Goal: Task Accomplishment & Management: Complete application form

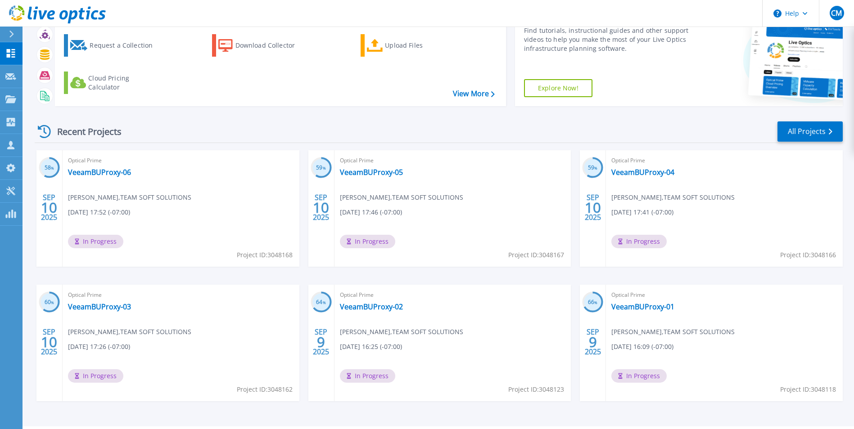
scroll to position [69, 0]
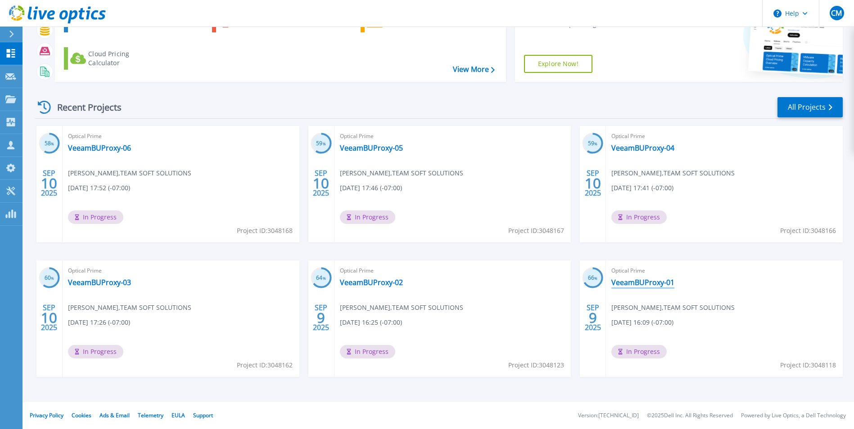
click at [653, 284] on link "VeeamBUProxy-01" at bounding box center [642, 282] width 63 height 9
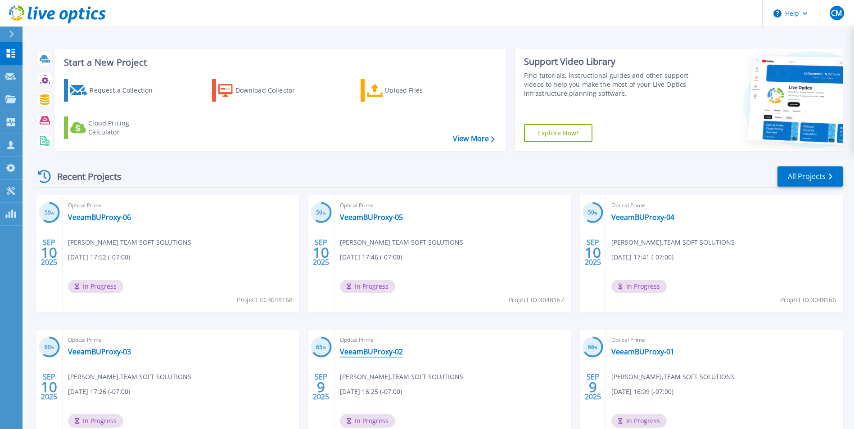
click at [378, 351] on link "VeeamBUProxy-02" at bounding box center [371, 351] width 63 height 9
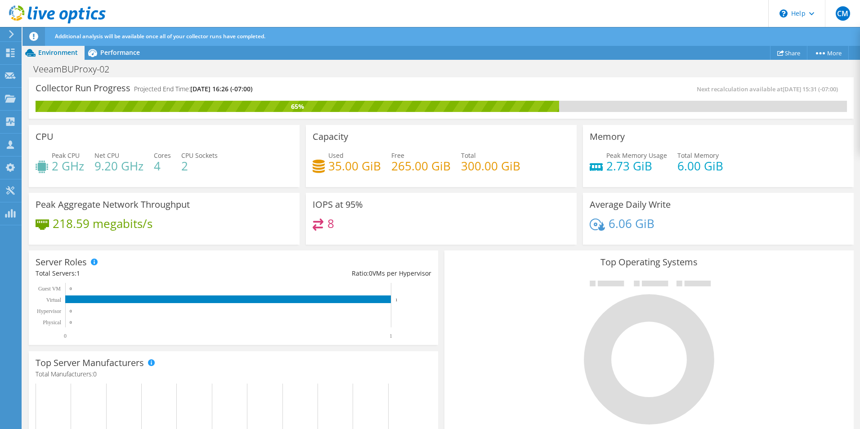
click at [116, 43] on div "Additional analysis will be available once all of your collector runs have comp…" at bounding box center [458, 36] width 811 height 19
click at [115, 49] on span "Performance" at bounding box center [120, 52] width 40 height 9
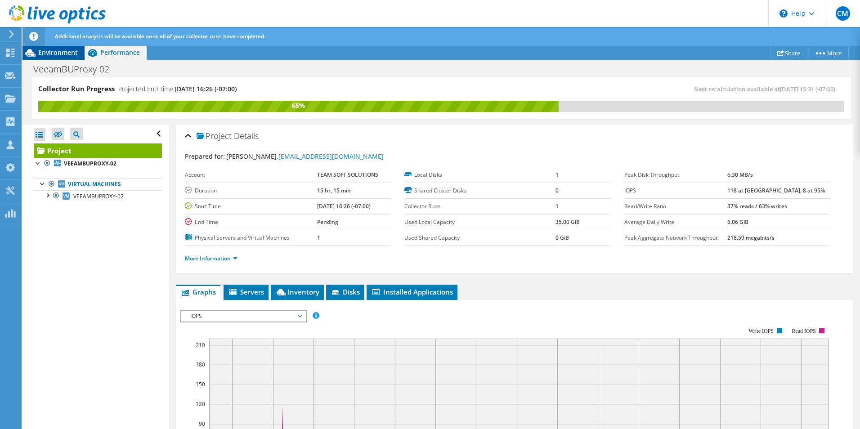
click at [54, 54] on span "Environment" at bounding box center [58, 52] width 40 height 9
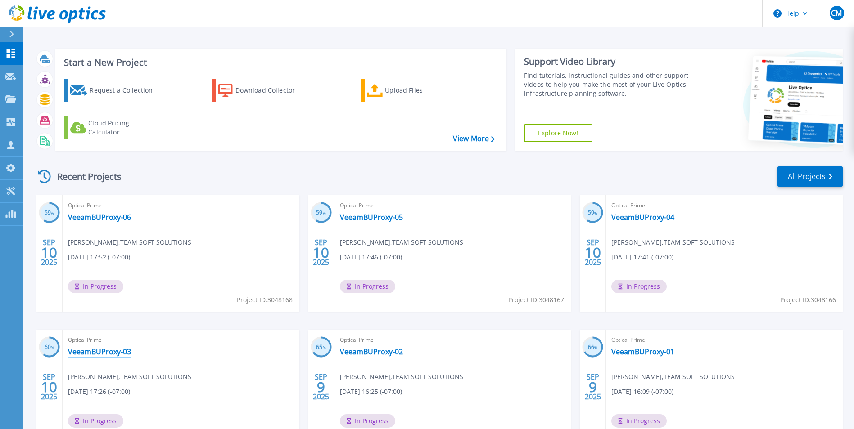
click at [108, 356] on link "VeeamBUProxy-03" at bounding box center [99, 351] width 63 height 9
click at [626, 219] on link "VeeamBUProxy-04" at bounding box center [642, 217] width 63 height 9
click at [356, 219] on link "VeeamBUProxy-05" at bounding box center [371, 217] width 63 height 9
click at [124, 219] on link "VeeamBUProxy-06" at bounding box center [99, 217] width 63 height 9
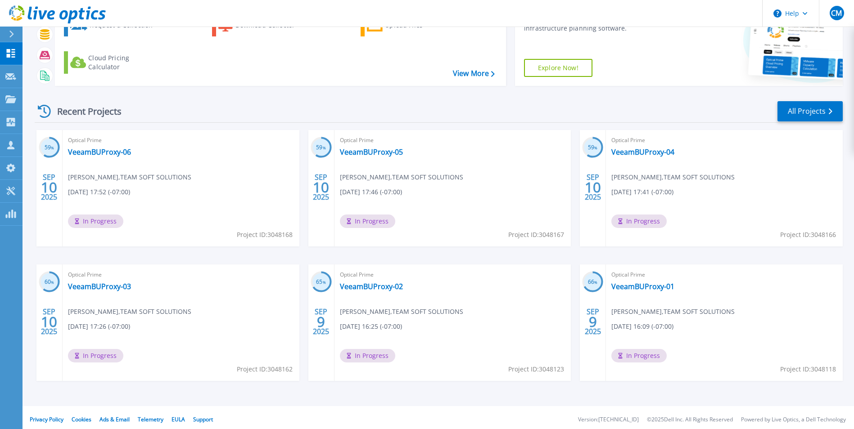
scroll to position [69, 0]
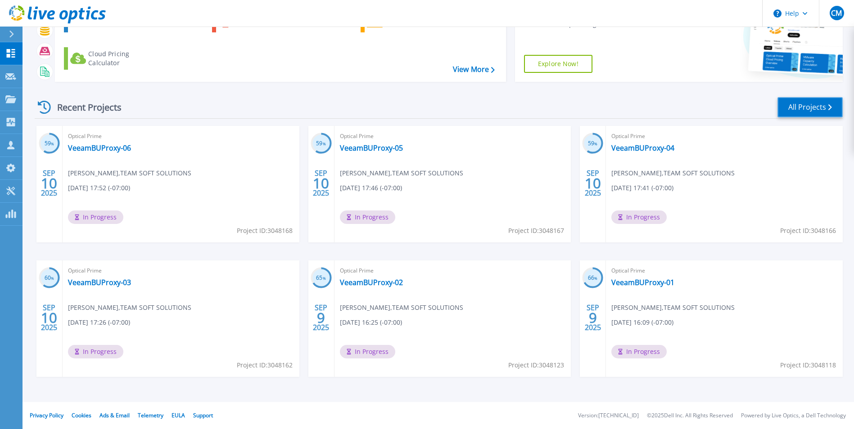
click at [794, 110] on link "All Projects" at bounding box center [809, 107] width 65 height 20
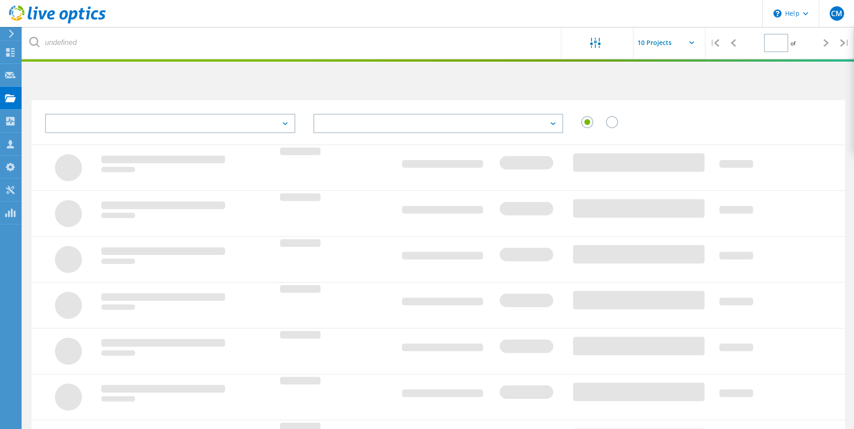
type input "1"
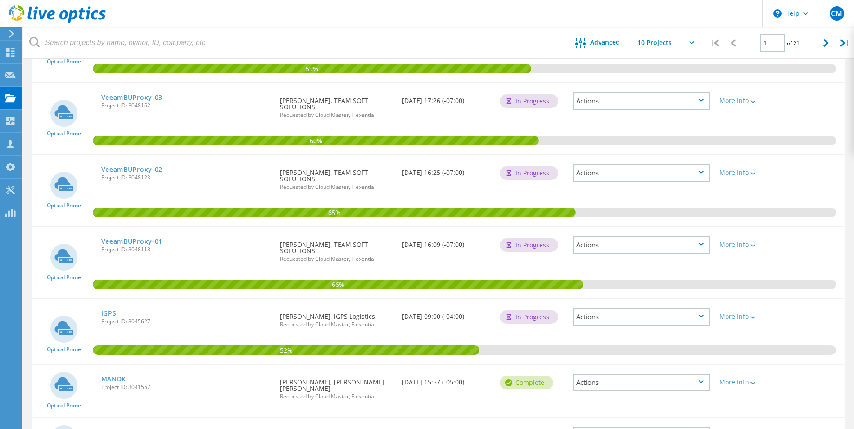
scroll to position [315, 0]
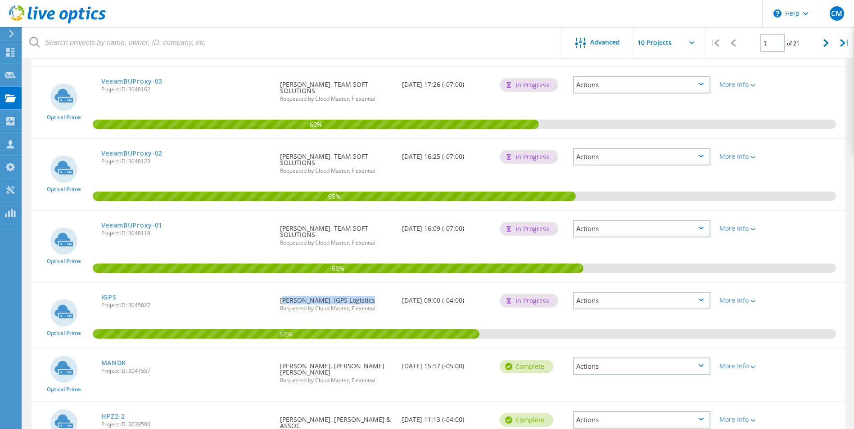
drag, startPoint x: 279, startPoint y: 301, endPoint x: 367, endPoint y: 298, distance: 87.8
click at [367, 298] on div "Requested By [PERSON_NAME], iGPS Logistics Requested by Cloud Master, Flexential" at bounding box center [336, 301] width 122 height 37
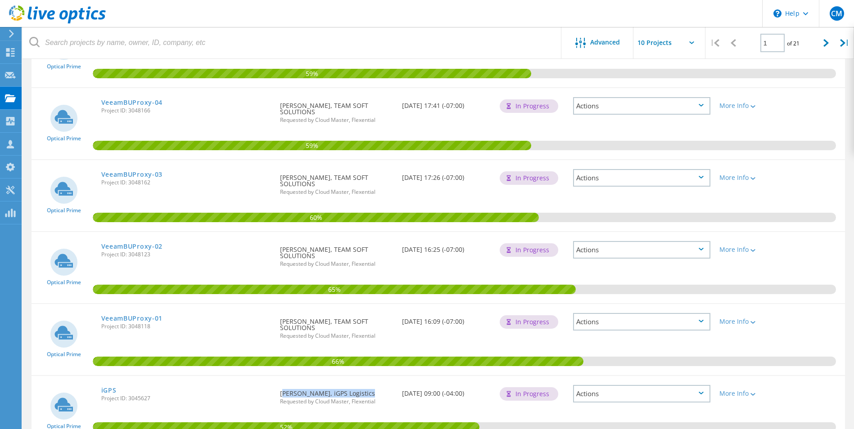
scroll to position [225, 0]
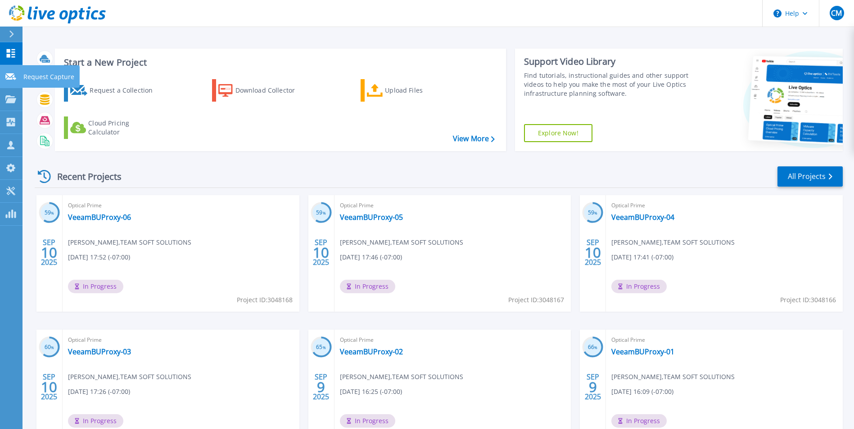
click at [32, 72] on p "Request Capture" at bounding box center [48, 76] width 51 height 23
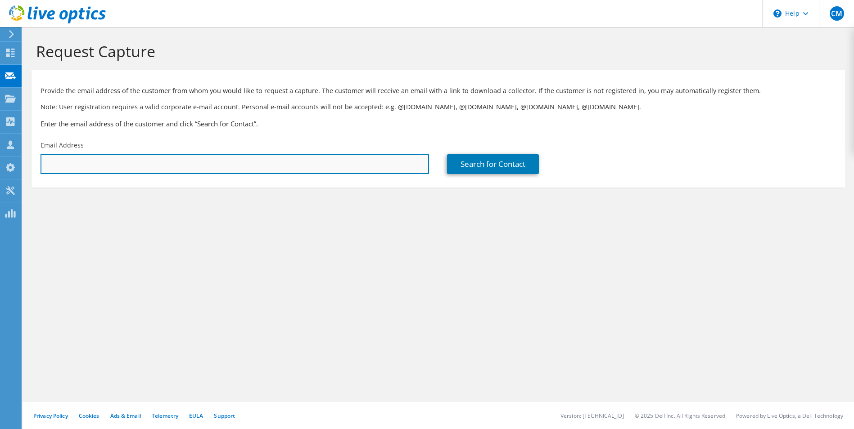
click at [115, 167] on input "text" at bounding box center [235, 164] width 388 height 20
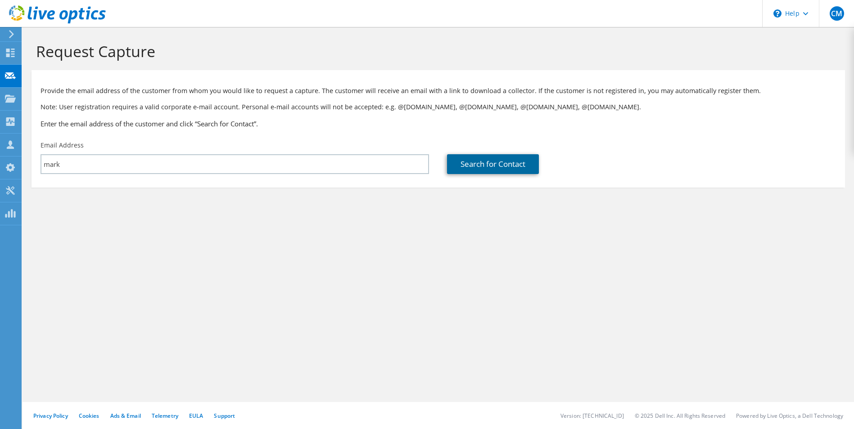
click at [483, 163] on link "Search for Contact" at bounding box center [493, 164] width 92 height 20
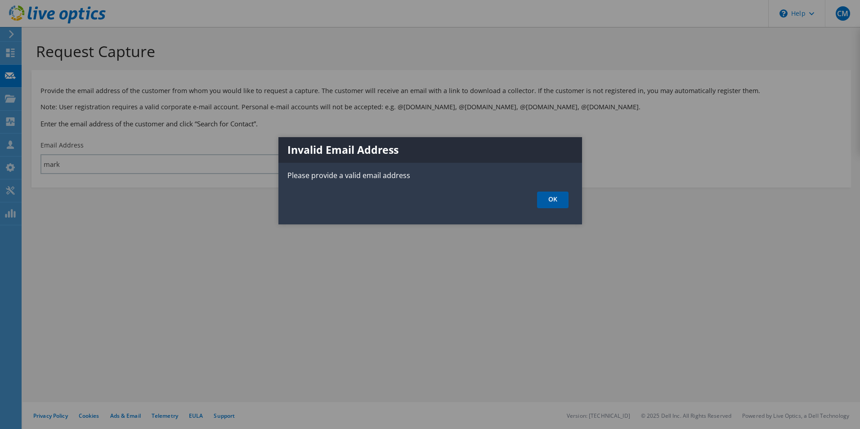
click at [555, 198] on link "OK" at bounding box center [553, 200] width 32 height 17
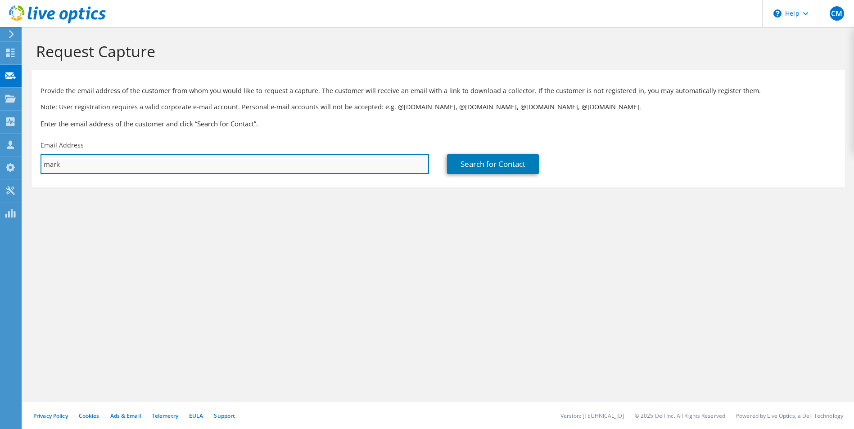
click at [104, 169] on input "mark" at bounding box center [235, 164] width 388 height 20
type input "mark.pemberton@ifit.com"
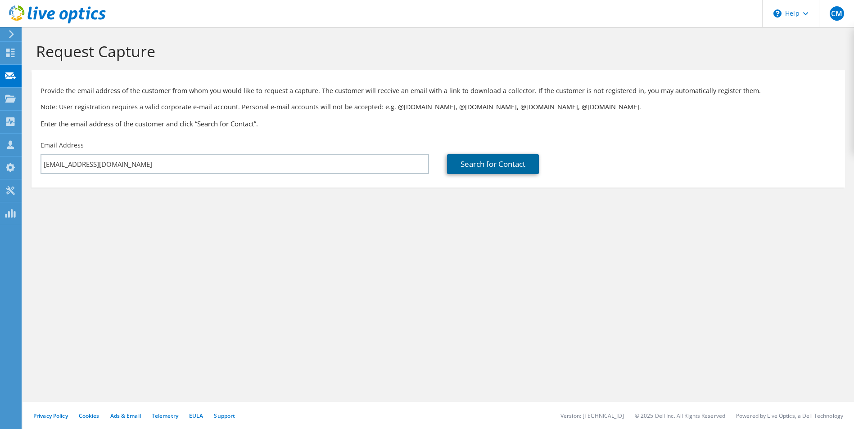
click at [491, 160] on link "Search for Contact" at bounding box center [493, 164] width 92 height 20
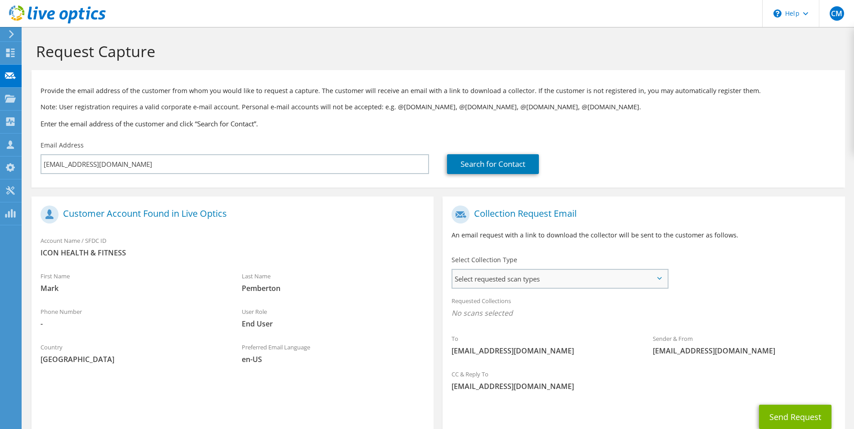
click at [553, 276] on span "Select requested scan types" at bounding box center [559, 279] width 214 height 18
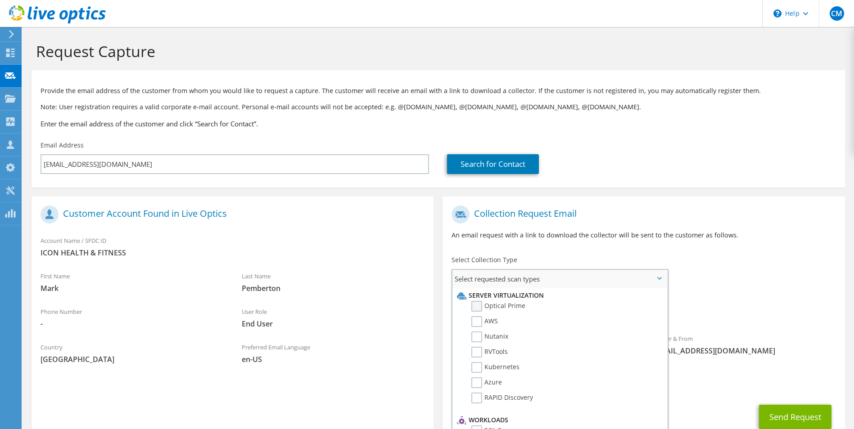
click at [482, 304] on label "Optical Prime" at bounding box center [498, 306] width 54 height 11
click at [0, 0] on input "Optical Prime" at bounding box center [0, 0] width 0 height 0
click at [788, 422] on button "Send Request" at bounding box center [795, 420] width 72 height 24
